Goal: Transaction & Acquisition: Purchase product/service

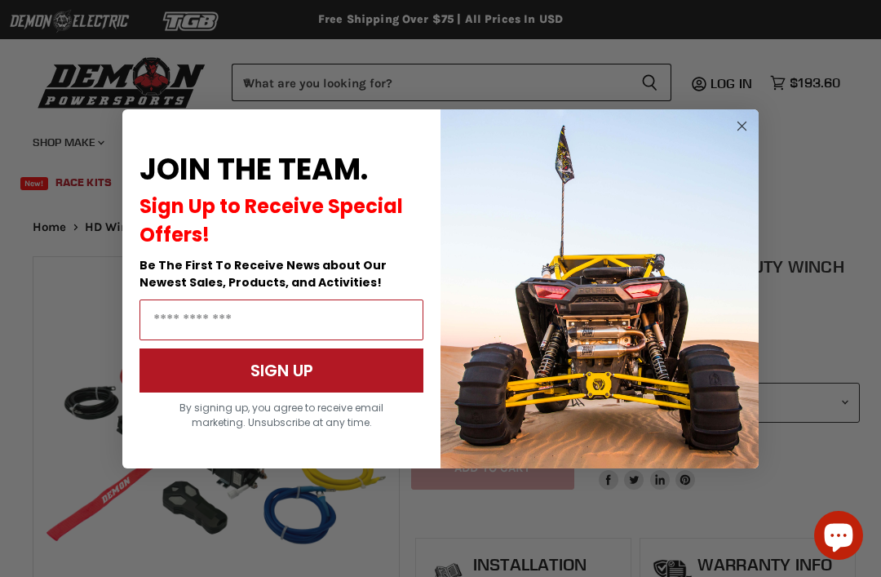
scroll to position [84, 0]
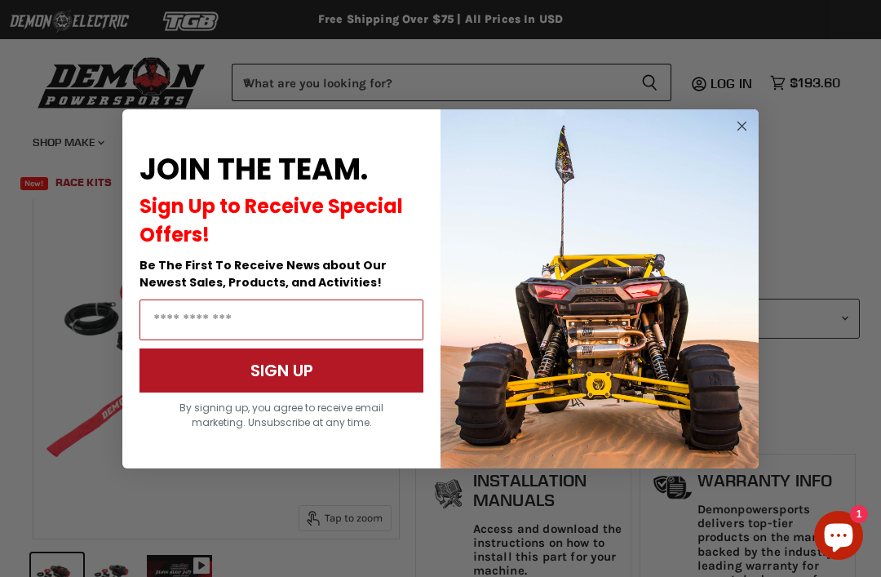
click at [743, 130] on circle "Close dialog" at bounding box center [743, 126] width 20 height 20
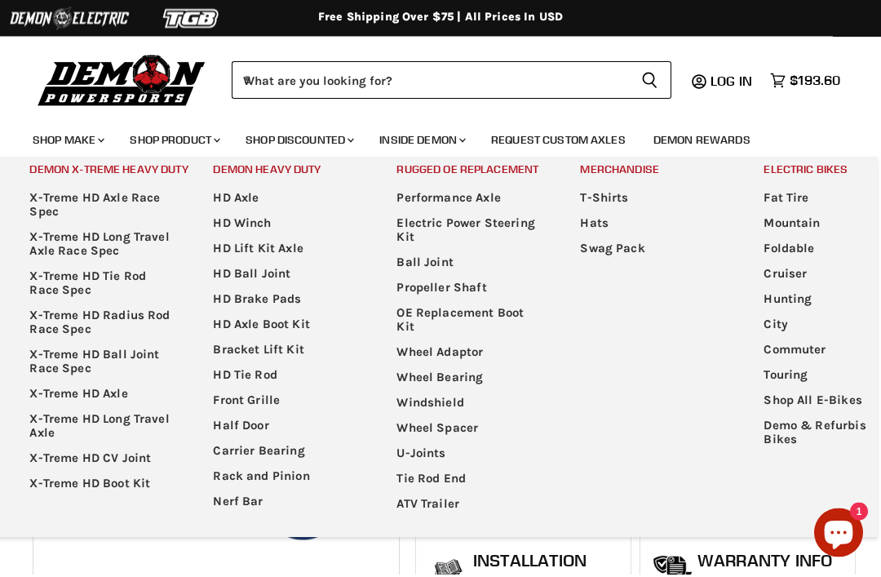
scroll to position [0, 0]
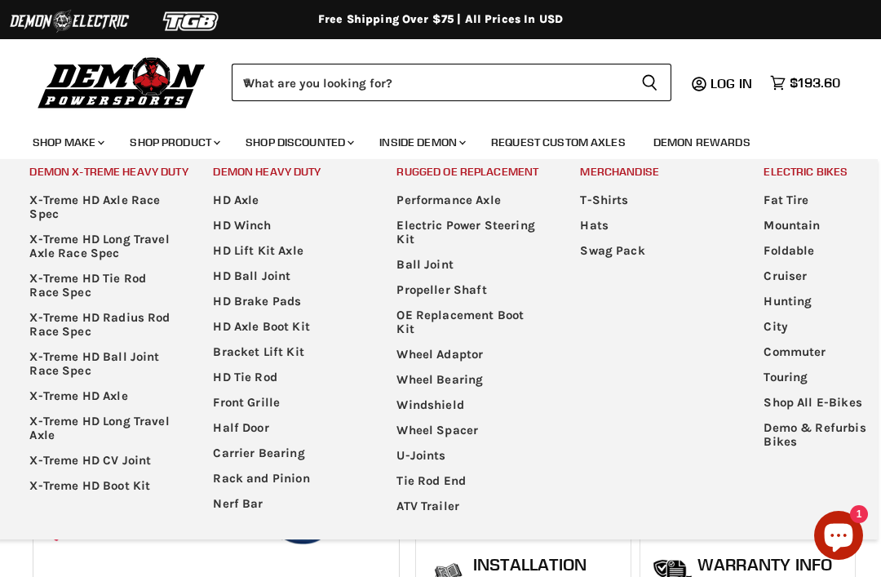
click at [275, 276] on link "HD Ball Joint" at bounding box center [283, 276] width 180 height 25
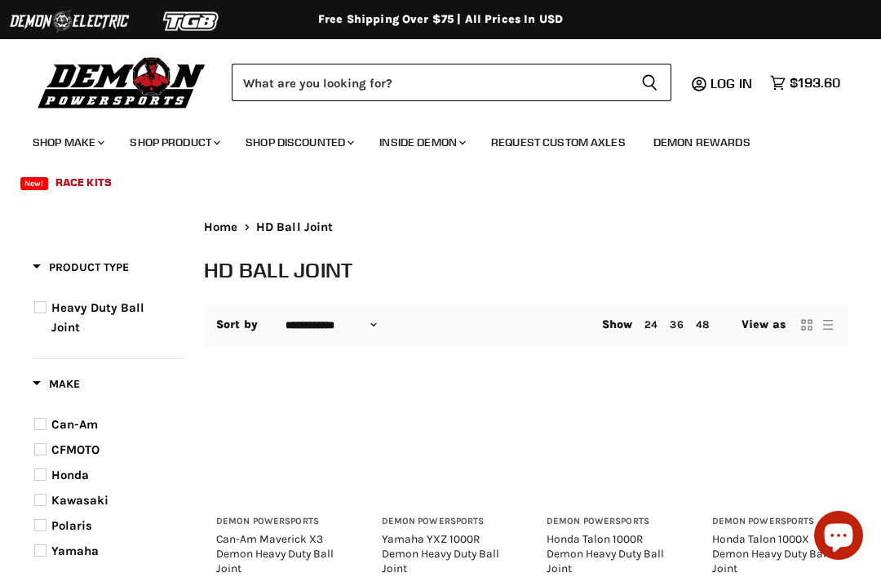
select select "**********"
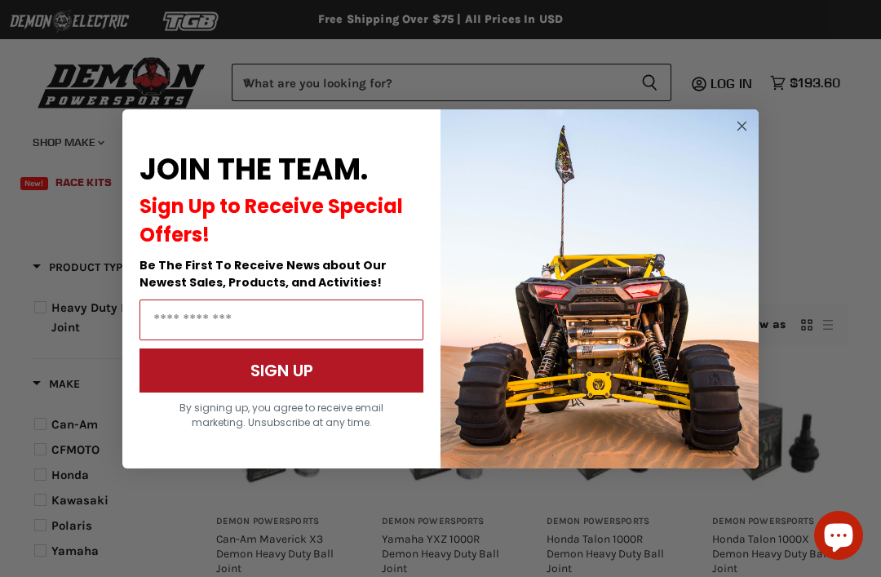
click at [749, 130] on circle "Close dialog" at bounding box center [743, 126] width 20 height 20
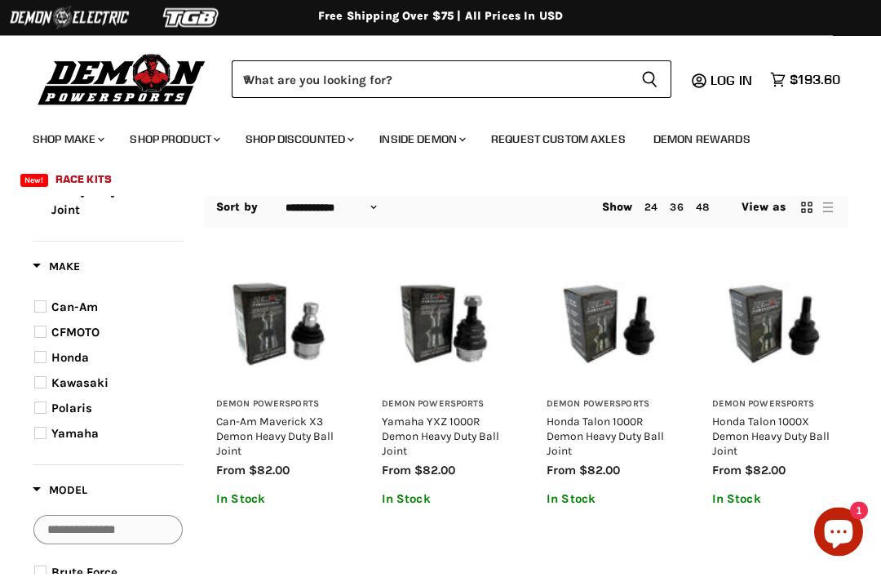
scroll to position [118, 0]
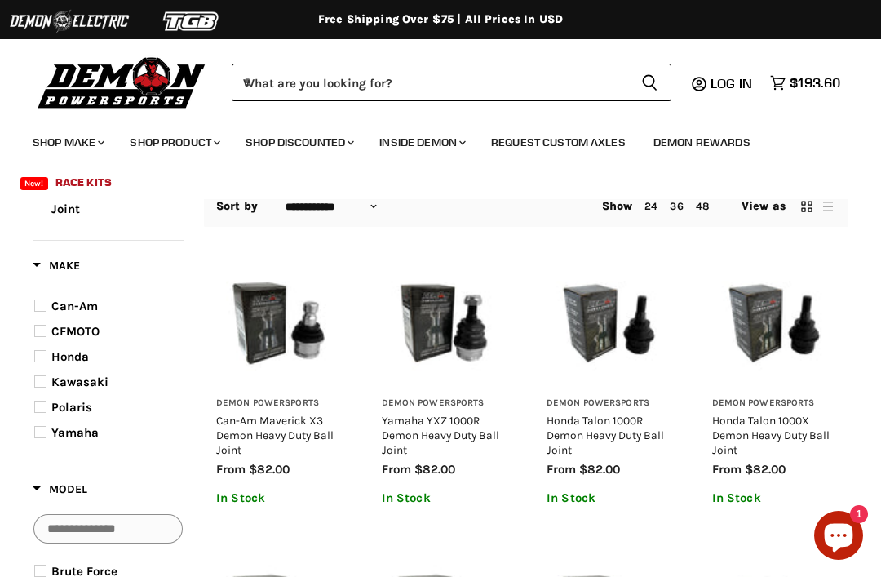
click at [45, 304] on span "Product filter" at bounding box center [40, 306] width 12 height 12
select select "**********"
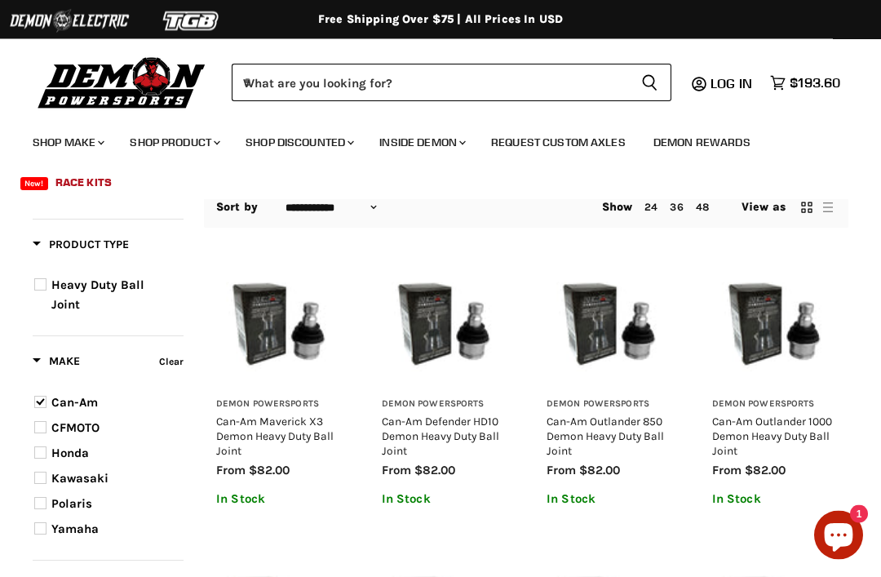
scroll to position [108, 0]
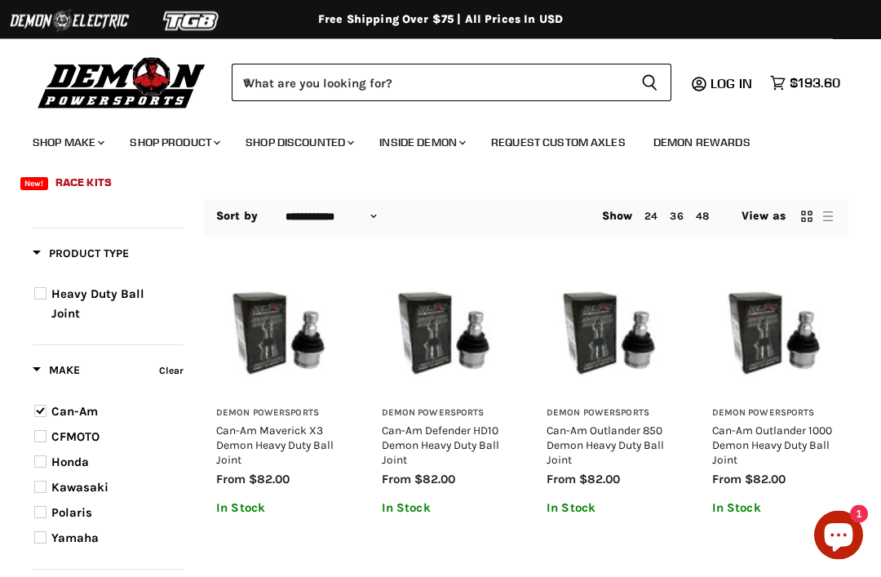
click at [38, 297] on span "Product filter" at bounding box center [40, 294] width 12 height 12
select select "**********"
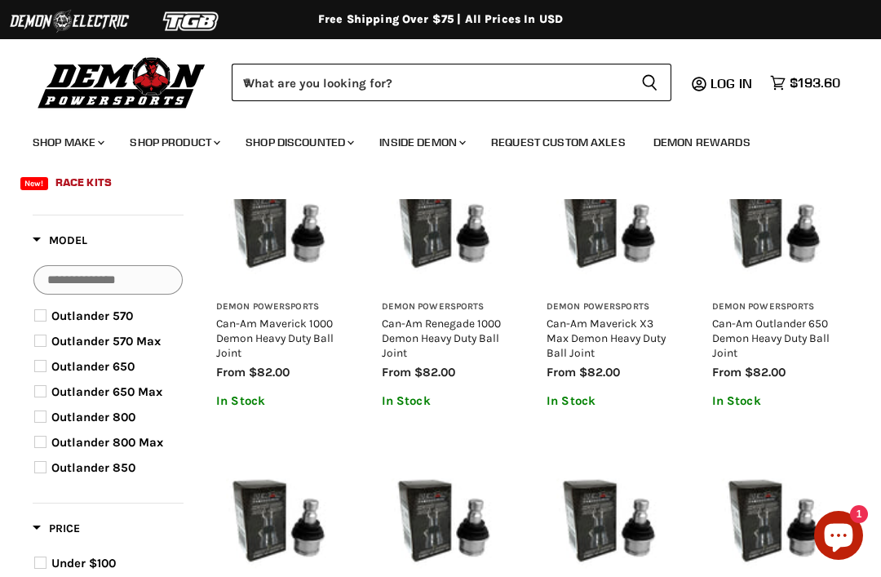
scroll to position [725, 0]
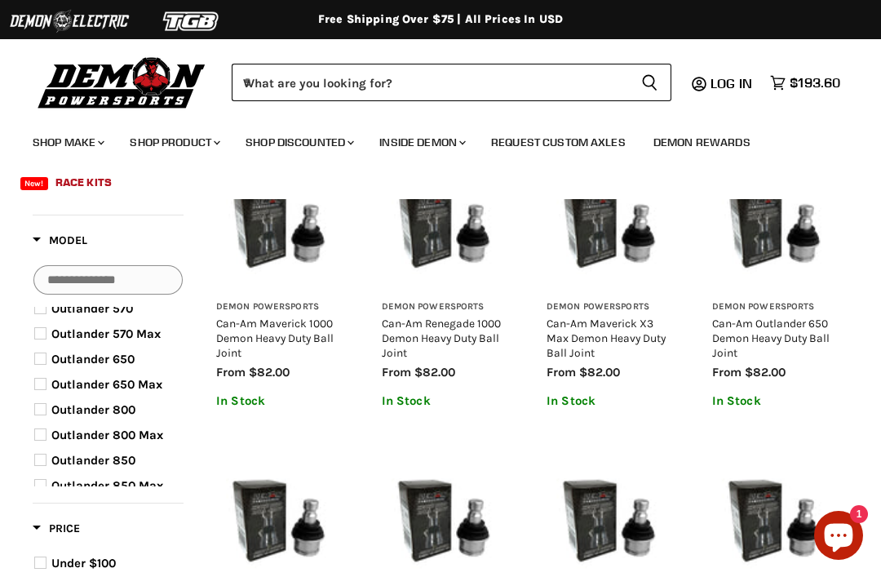
click at [118, 355] on span "Outlander 650" at bounding box center [92, 359] width 83 height 15
select select "**********"
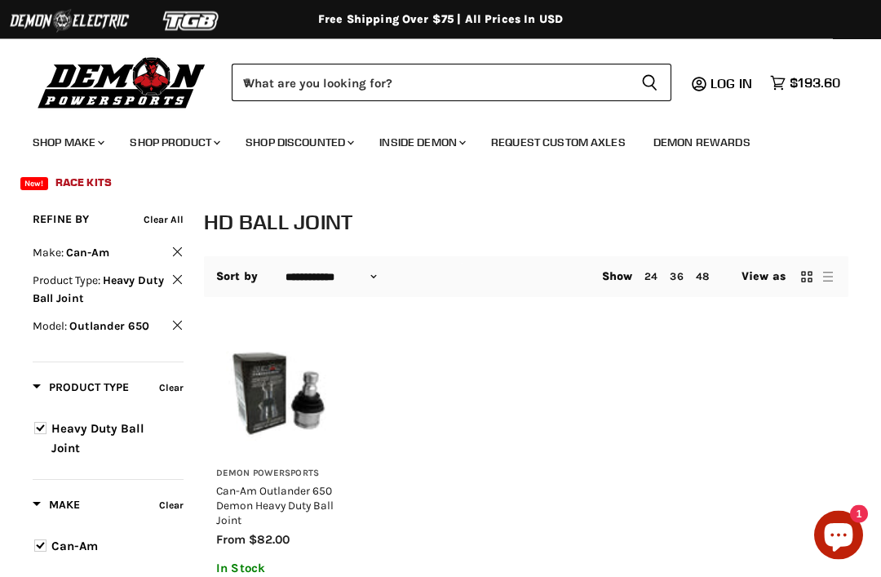
scroll to position [24, 0]
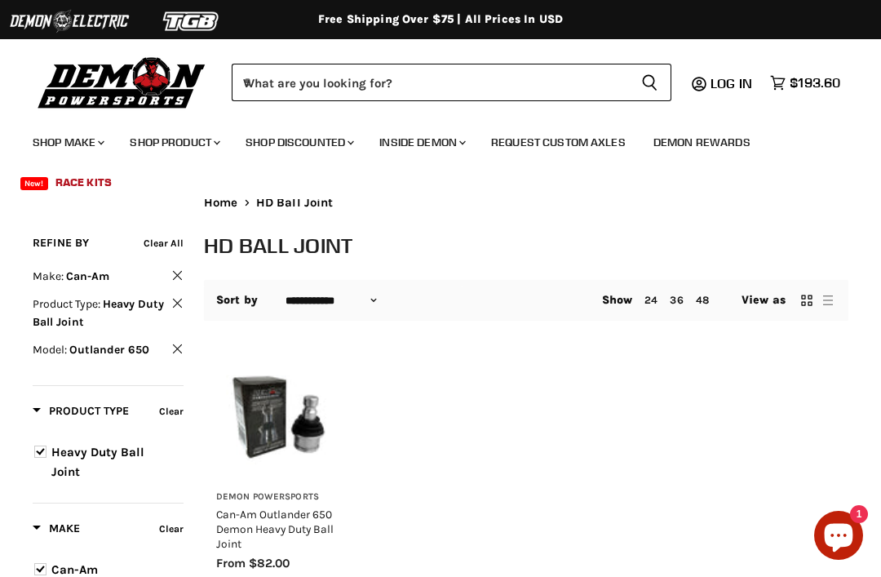
click at [819, 78] on span "$193.60" at bounding box center [815, 83] width 51 height 16
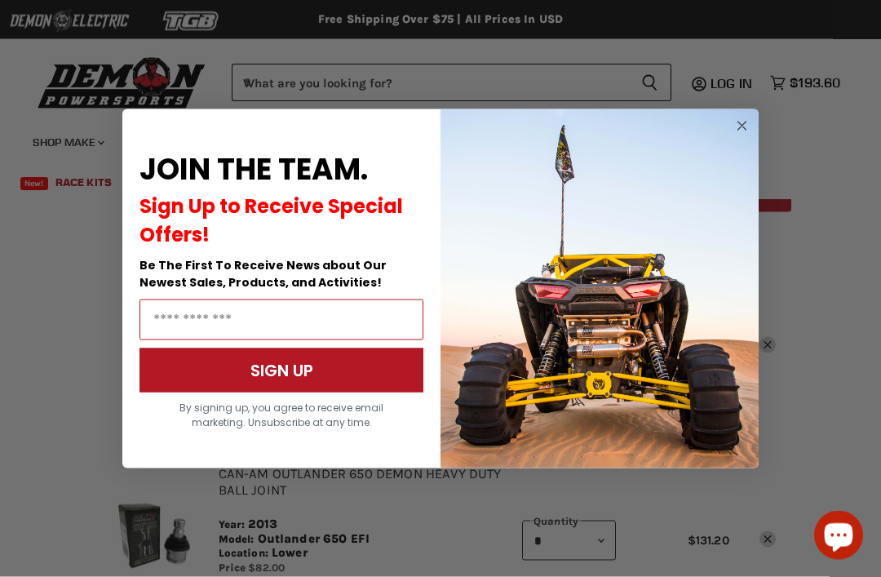
scroll to position [65, 0]
click at [737, 135] on circle "Close dialog" at bounding box center [743, 126] width 20 height 20
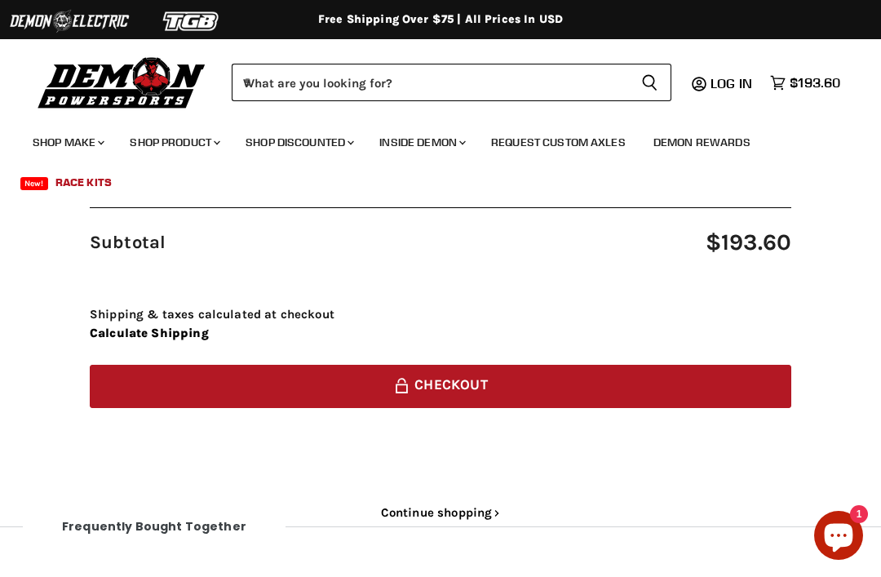
scroll to position [650, 0]
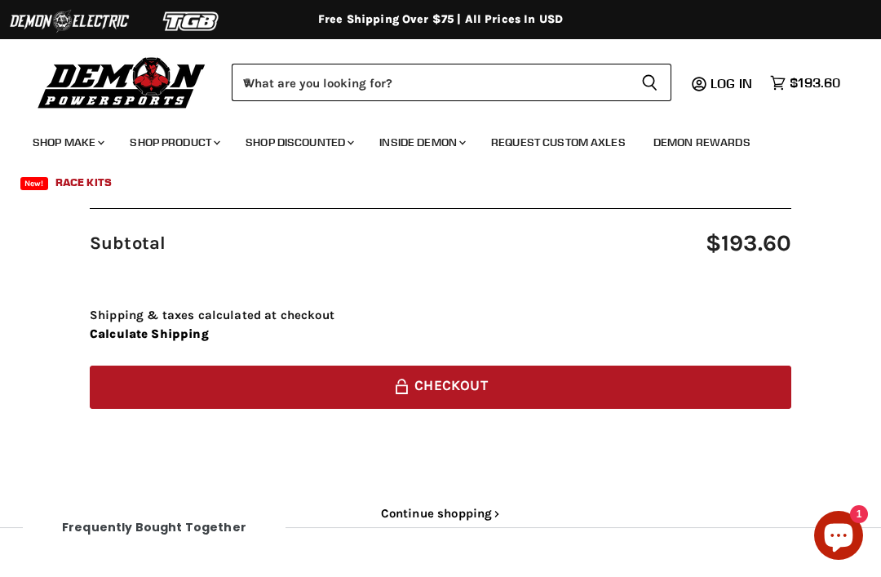
click at [454, 366] on button "Lock icon Checkout" at bounding box center [441, 387] width 702 height 43
